Goal: Information Seeking & Learning: Learn about a topic

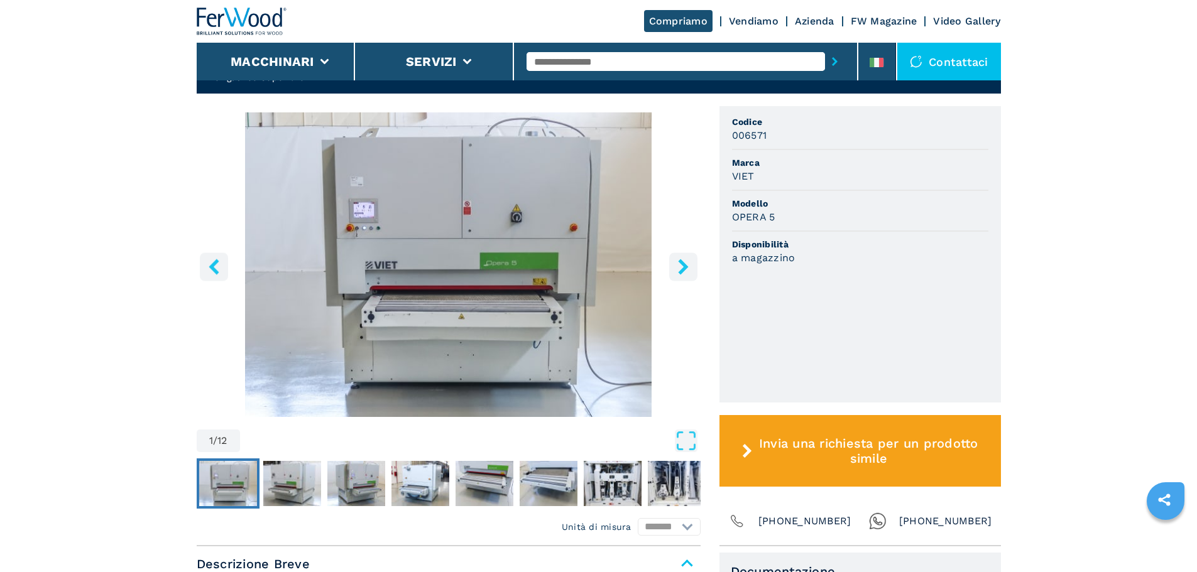
scroll to position [377, 0]
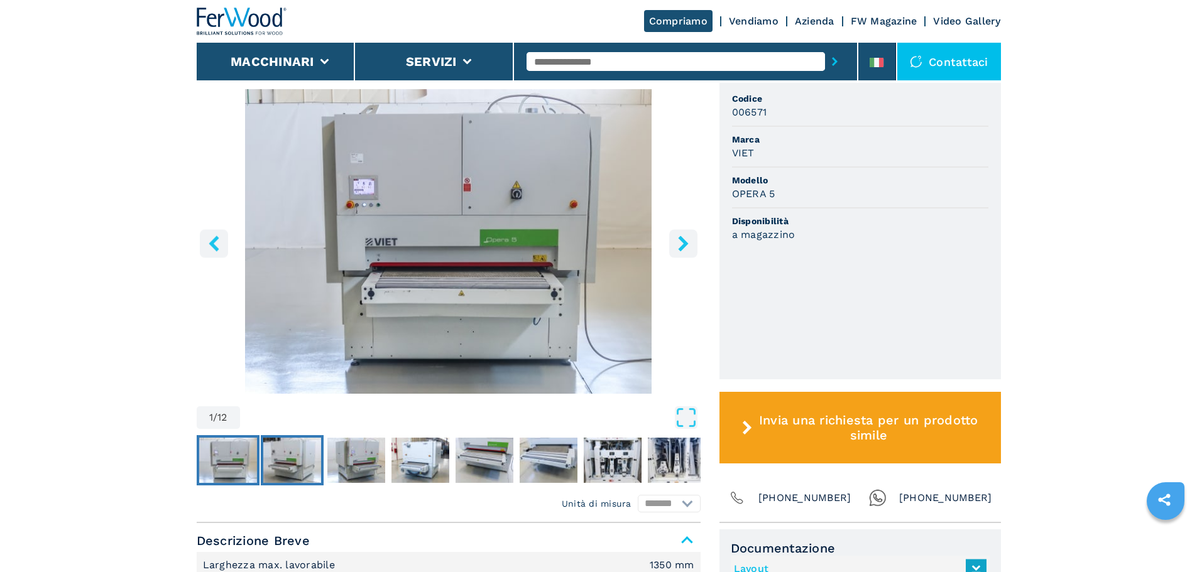
click at [290, 483] on img "Go to Slide 2" at bounding box center [292, 460] width 58 height 45
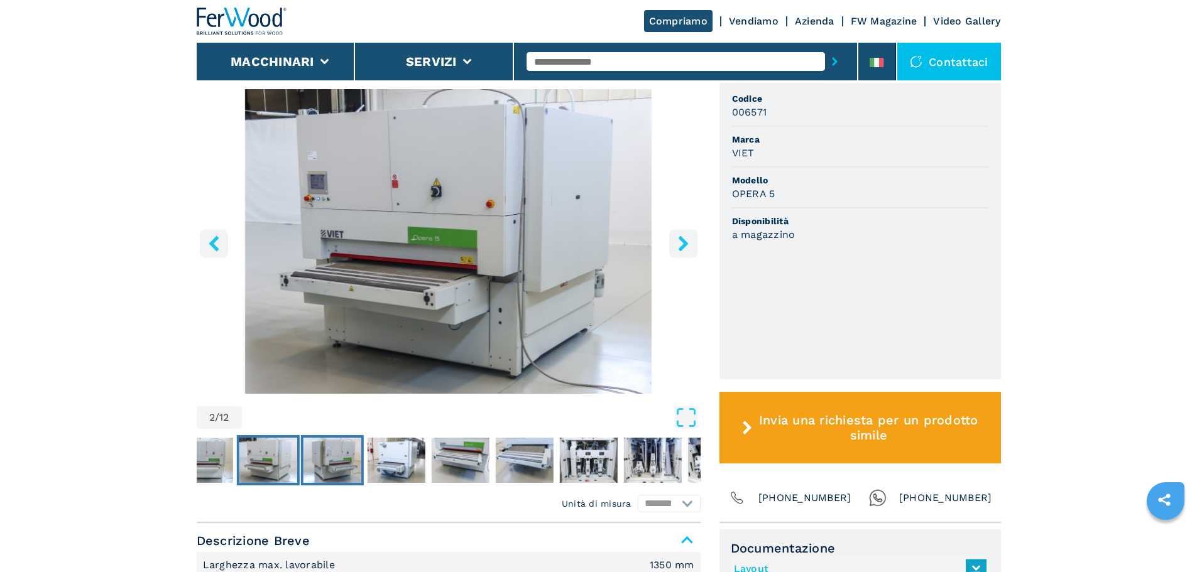
click at [341, 483] on img "Go to Slide 3" at bounding box center [332, 460] width 58 height 45
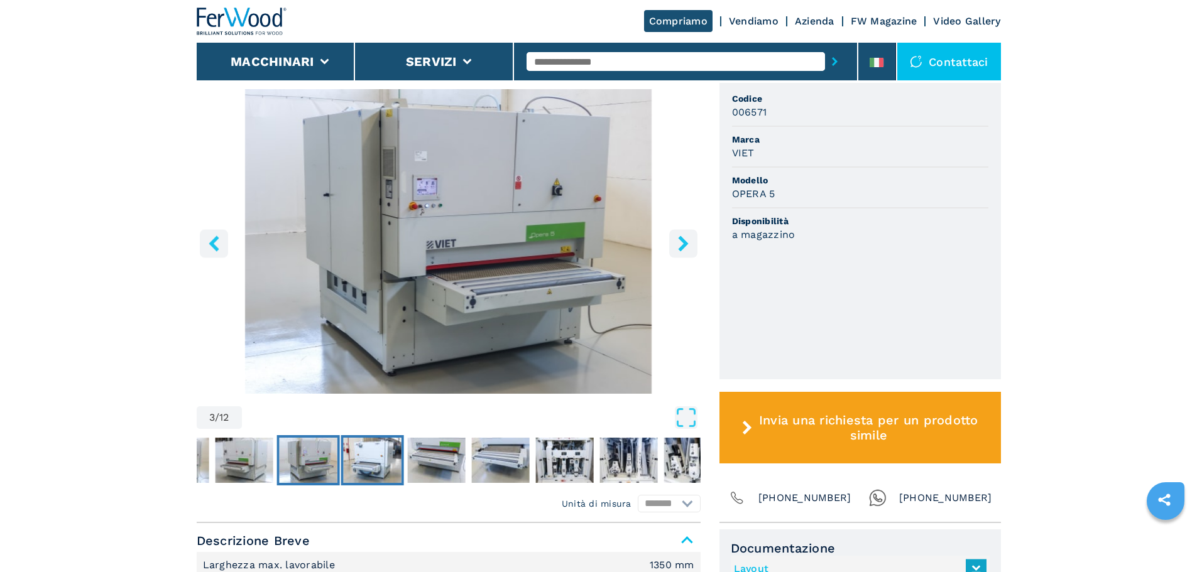
click at [369, 483] on img "Go to Slide 4" at bounding box center [372, 460] width 58 height 45
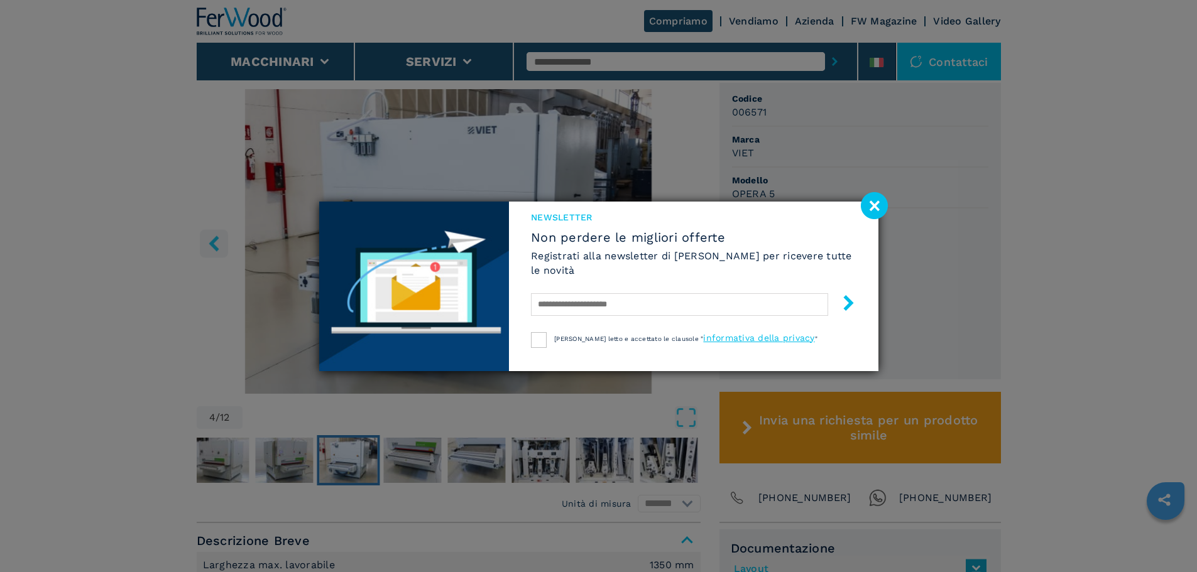
click at [873, 207] on image at bounding box center [874, 205] width 27 height 27
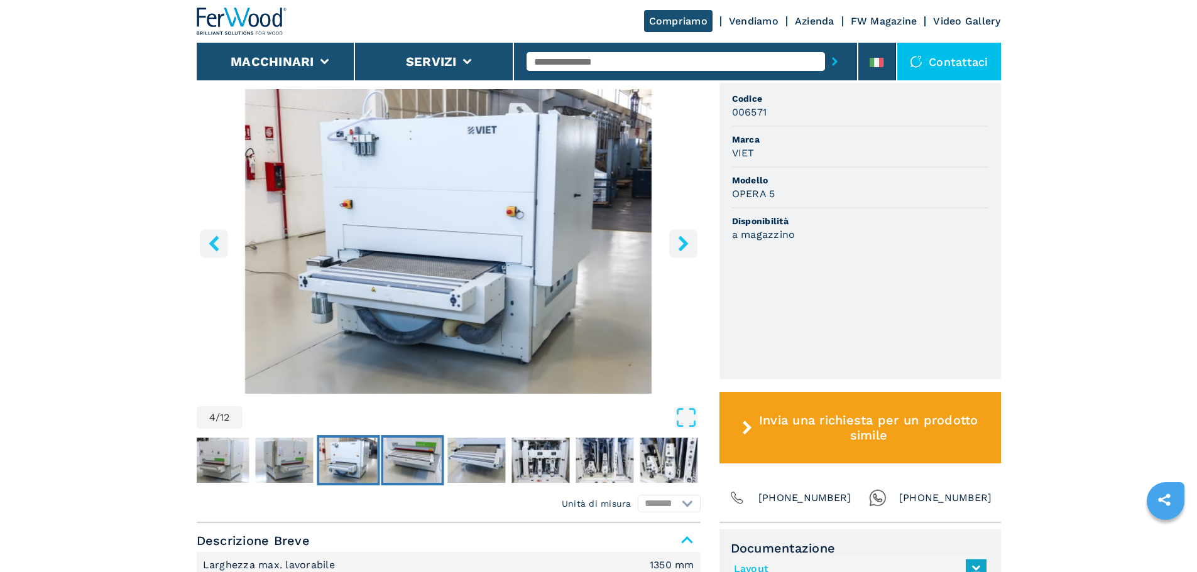
click at [413, 483] on img "Go to Slide 5" at bounding box center [412, 460] width 58 height 45
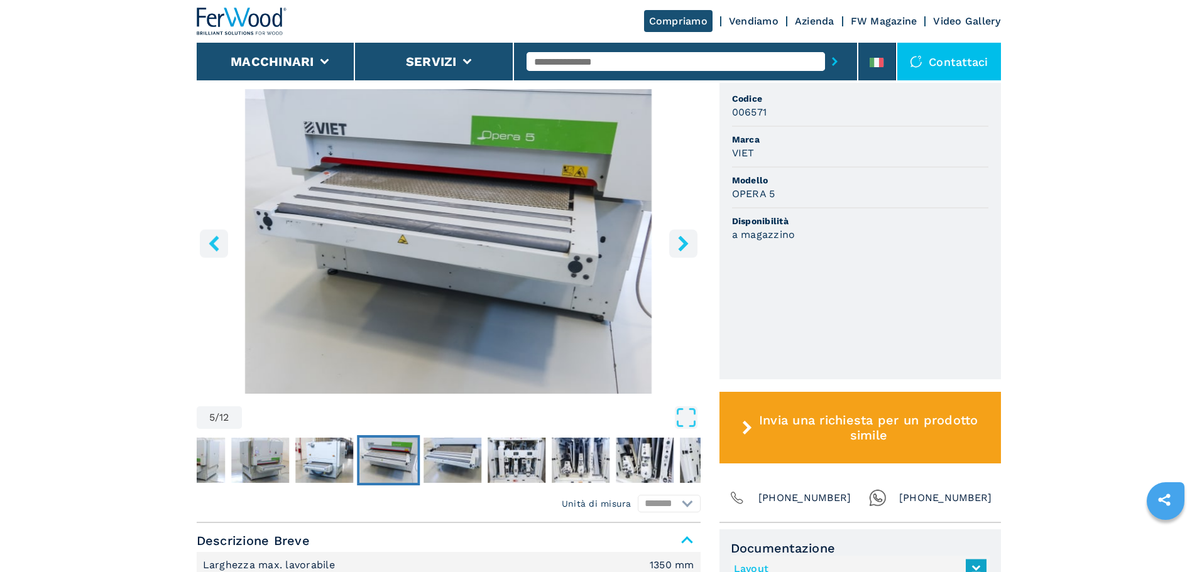
click at [432, 244] on img "Go to Slide 5" at bounding box center [449, 241] width 504 height 305
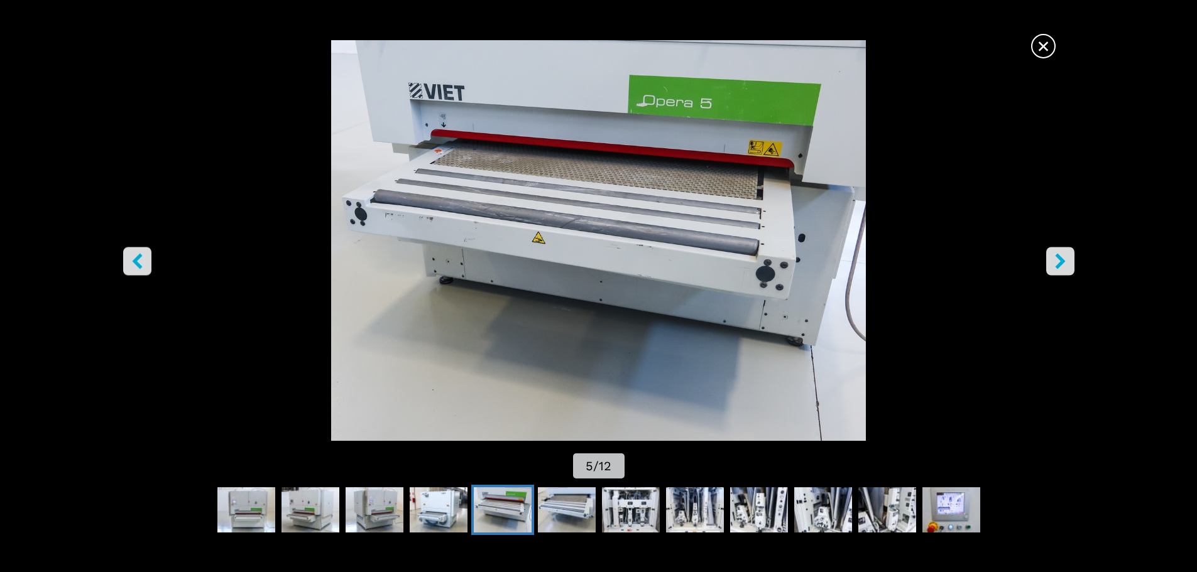
click at [1061, 267] on icon "right-button" at bounding box center [1060, 261] width 16 height 16
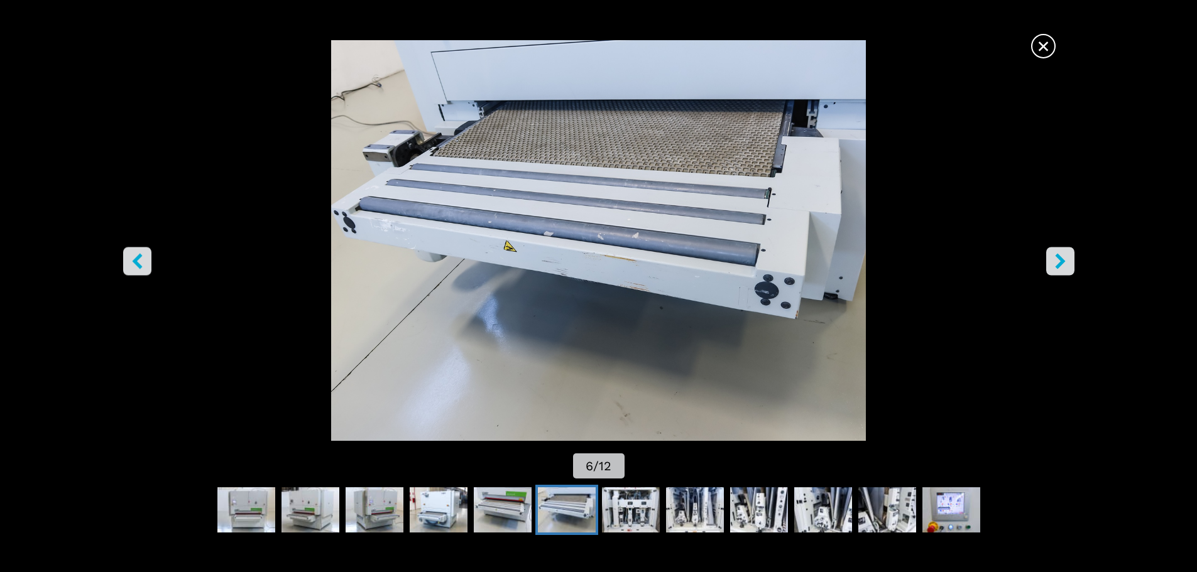
click at [1061, 267] on icon "right-button" at bounding box center [1060, 261] width 16 height 16
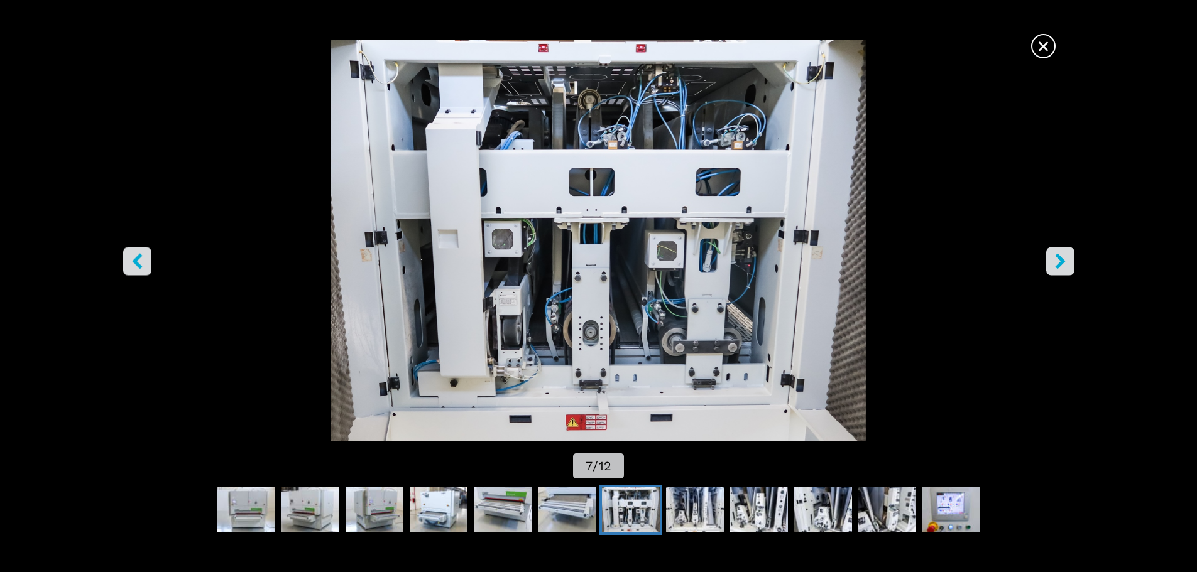
click at [1061, 267] on icon "right-button" at bounding box center [1060, 261] width 16 height 16
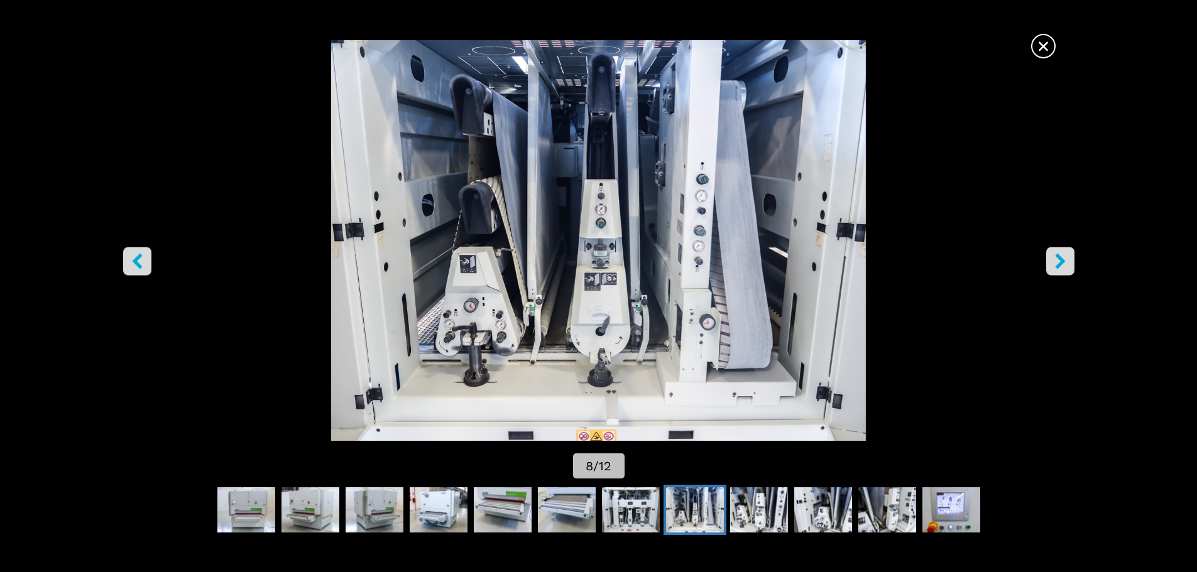
click at [1065, 265] on icon "right-button" at bounding box center [1060, 261] width 16 height 16
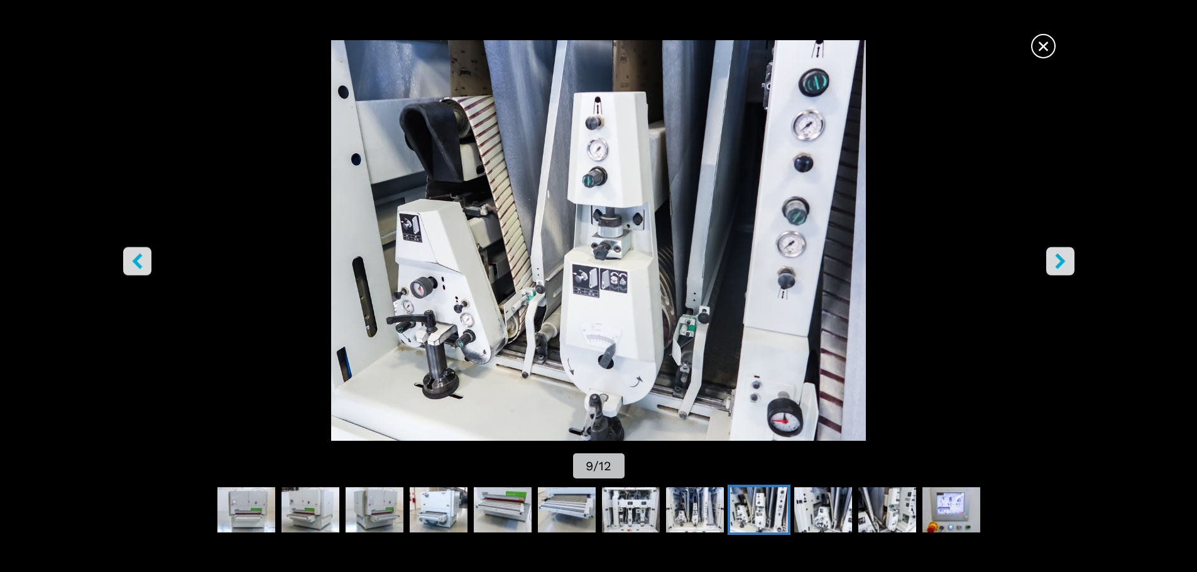
click at [1065, 265] on icon "right-button" at bounding box center [1060, 261] width 16 height 16
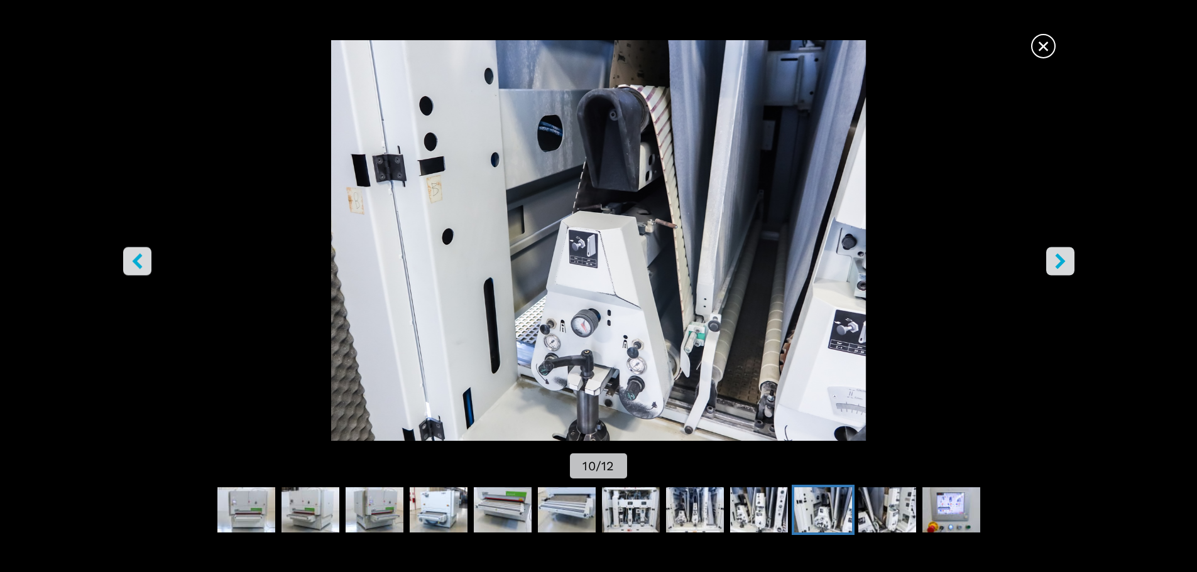
click at [1065, 265] on icon "right-button" at bounding box center [1060, 261] width 16 height 16
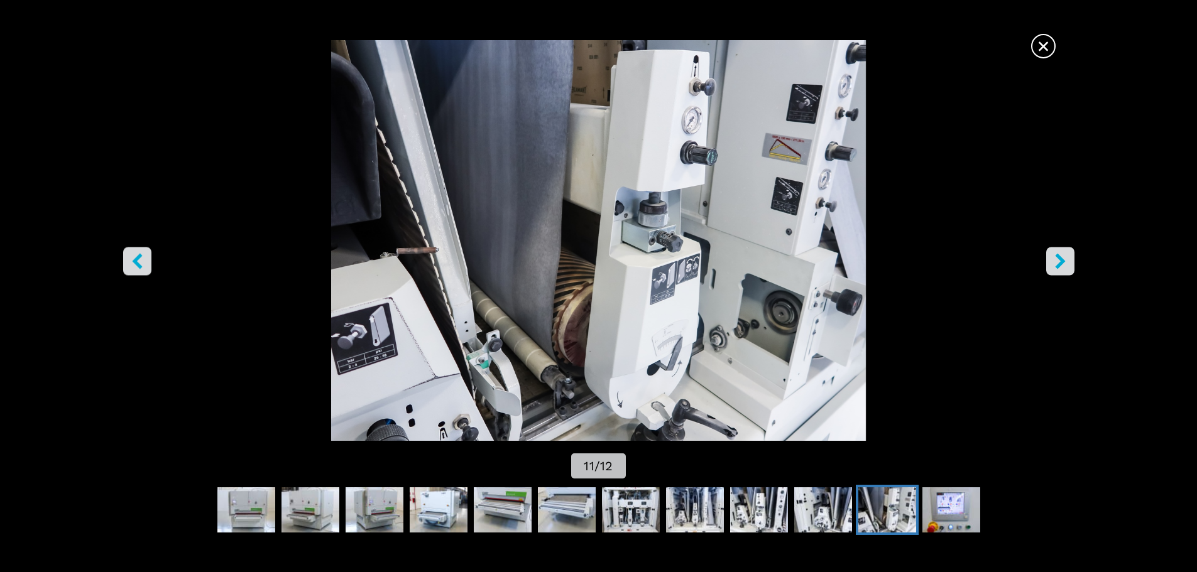
click at [1065, 265] on icon "right-button" at bounding box center [1060, 261] width 16 height 16
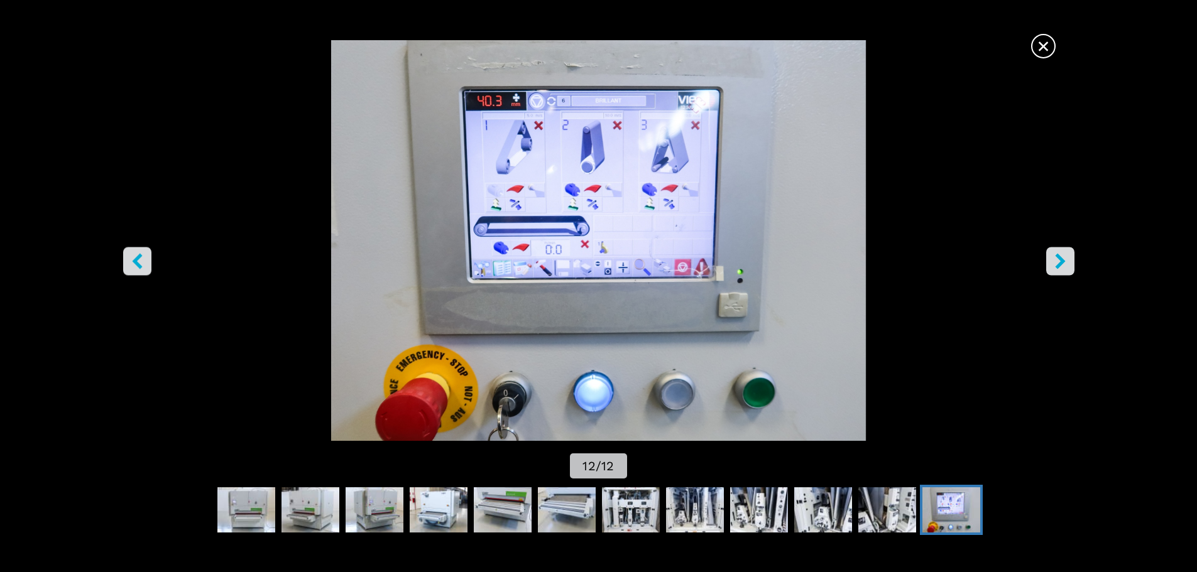
click at [1065, 264] on icon "right-button" at bounding box center [1060, 261] width 16 height 16
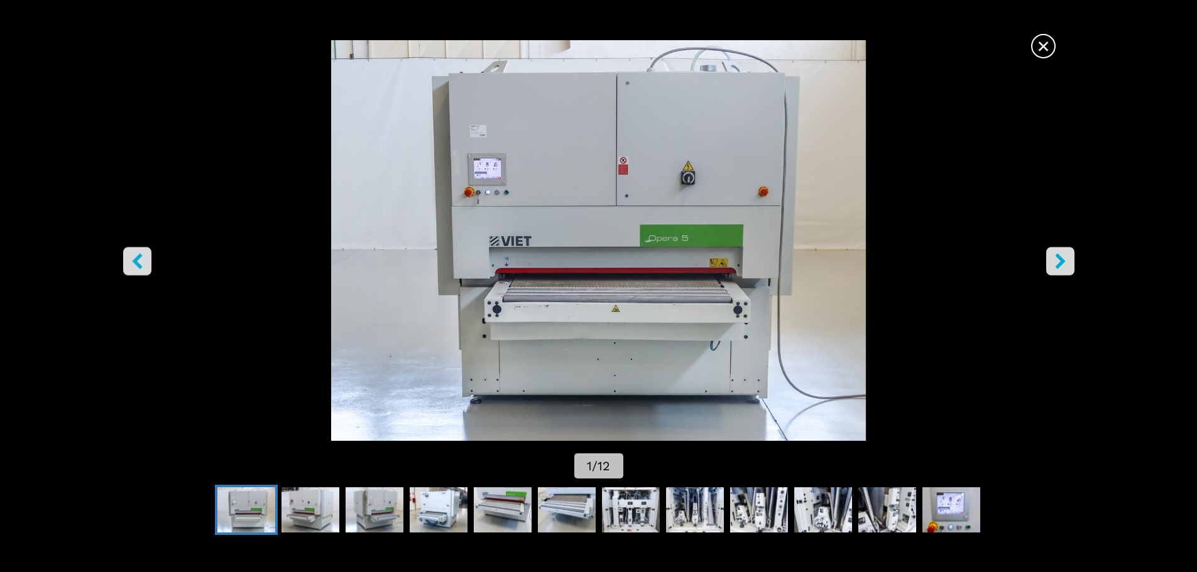
click at [1044, 48] on span "×" at bounding box center [1043, 44] width 22 height 22
